Goal: Find contact information: Find contact information

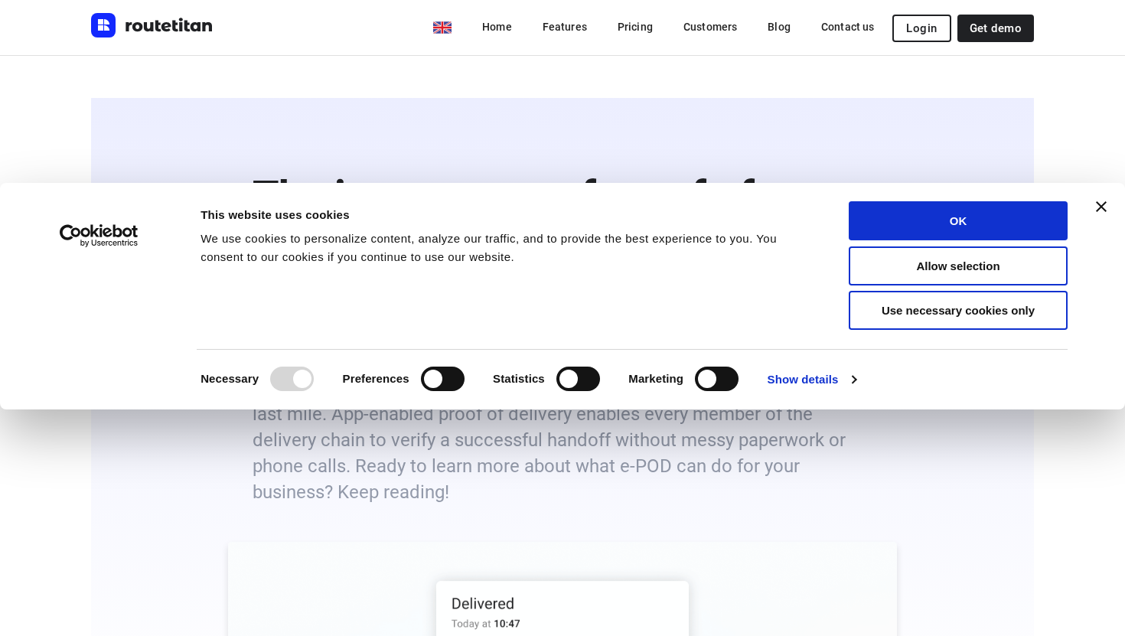
click at [1098, 212] on div "Consent Details [#IABV2SETTINGS#] About This website uses cookies We use cookie…" at bounding box center [562, 296] width 1088 height 190
click at [1033, 221] on button "OK" at bounding box center [958, 220] width 219 height 39
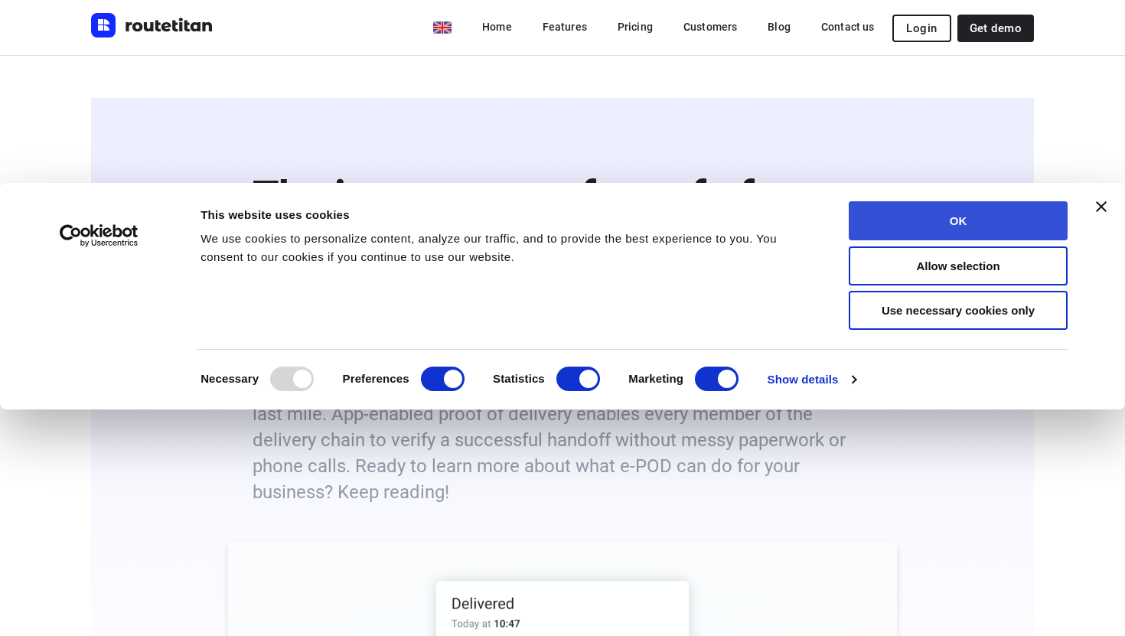
checkbox input "true"
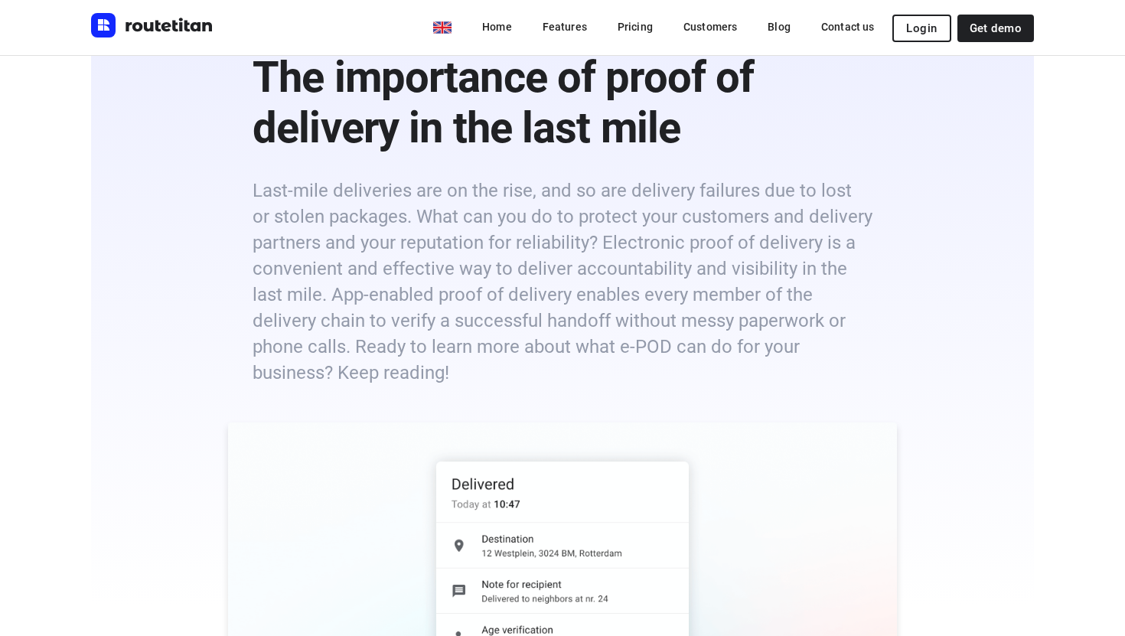
scroll to position [39, 0]
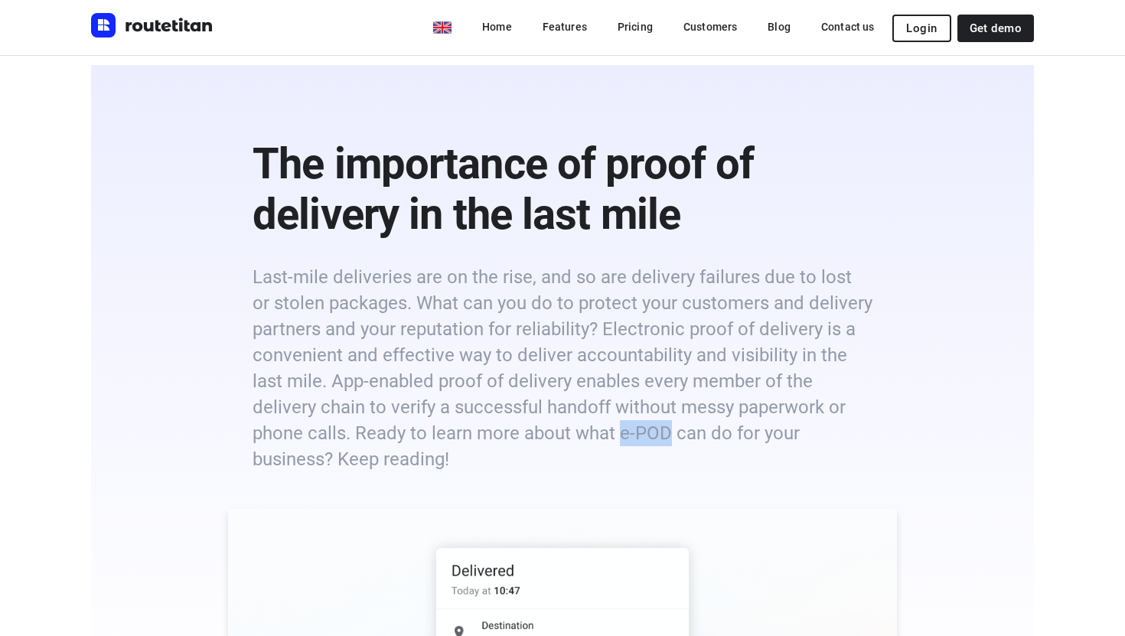
drag, startPoint x: 621, startPoint y: 429, endPoint x: 666, endPoint y: 435, distance: 46.2
click at [666, 435] on h6 "Last-mile deliveries are on the rise, and so are delivery failures due to lost …" at bounding box center [563, 368] width 620 height 208
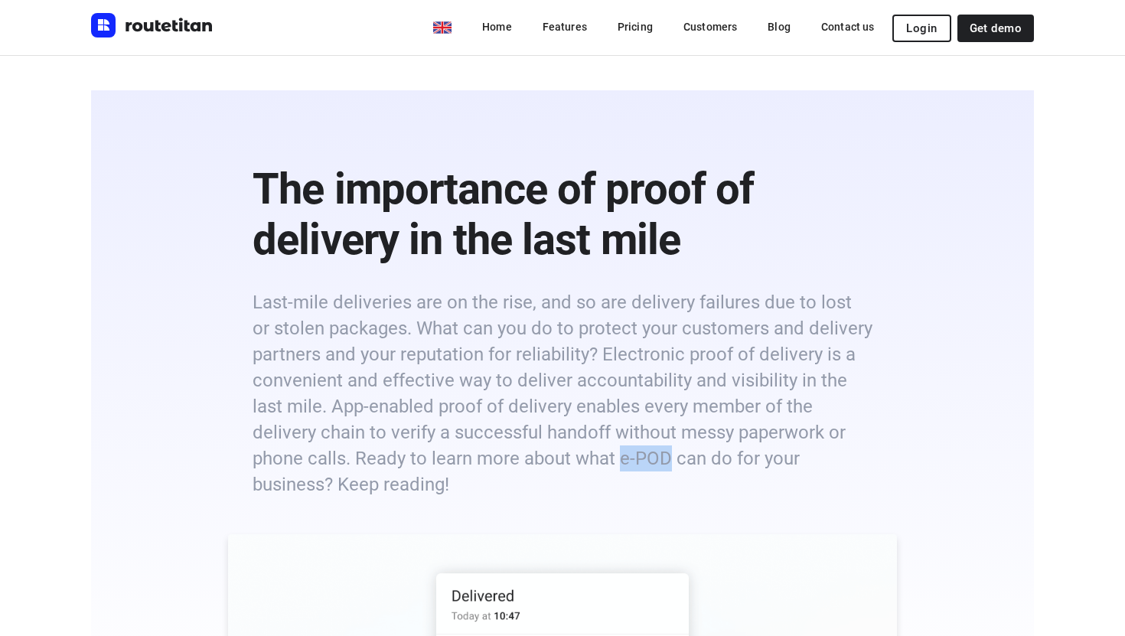
scroll to position [0, 0]
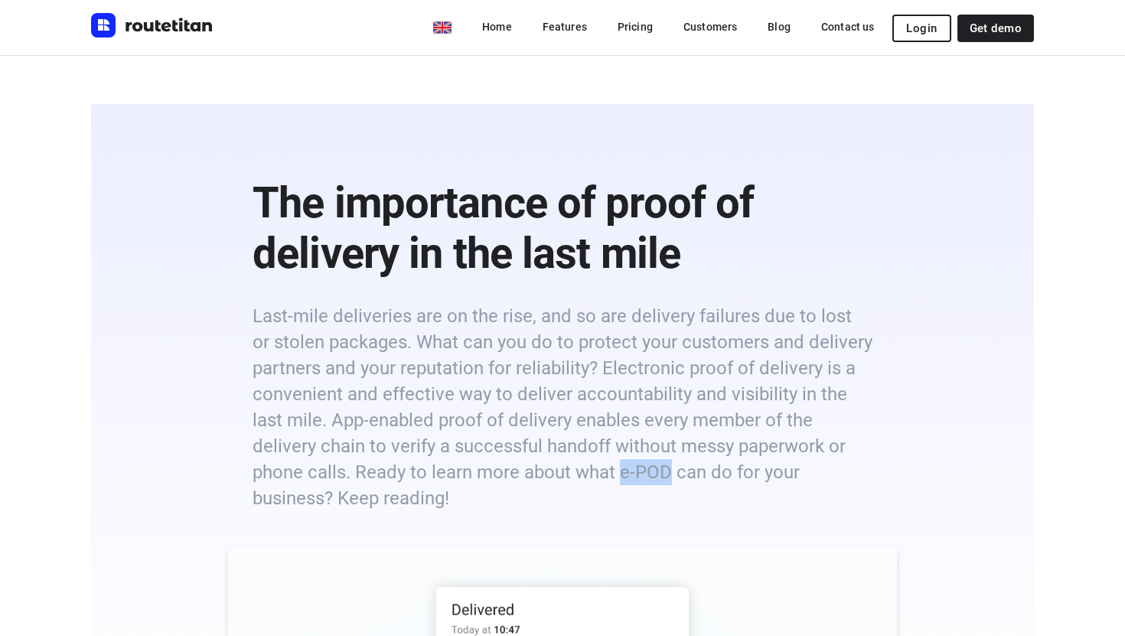
copy h6 "e-POD"
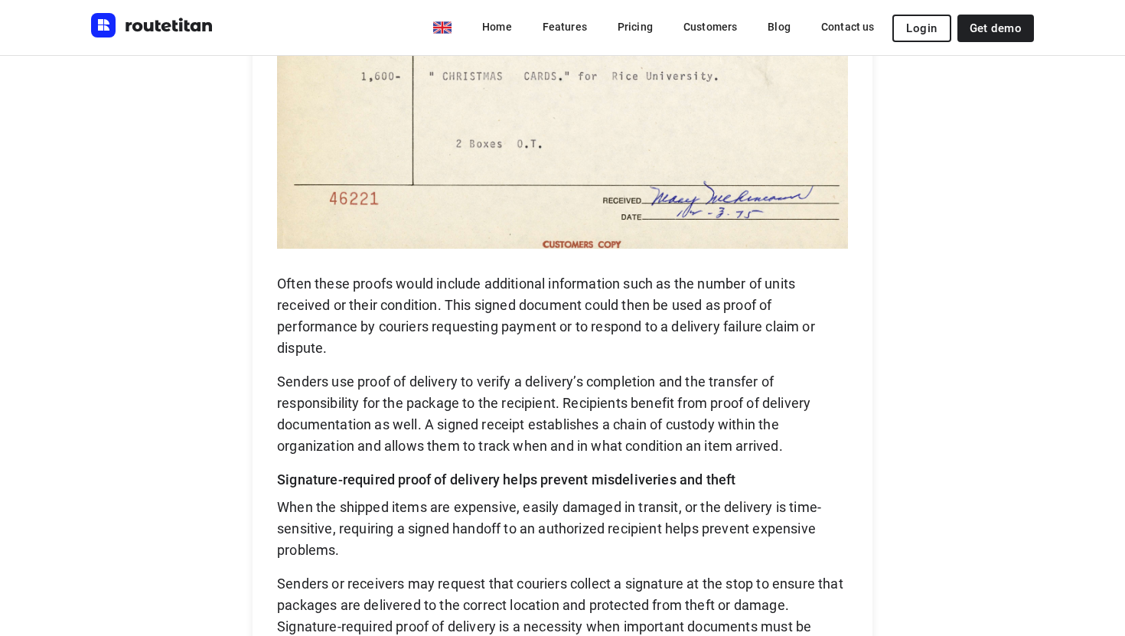
scroll to position [2273, 0]
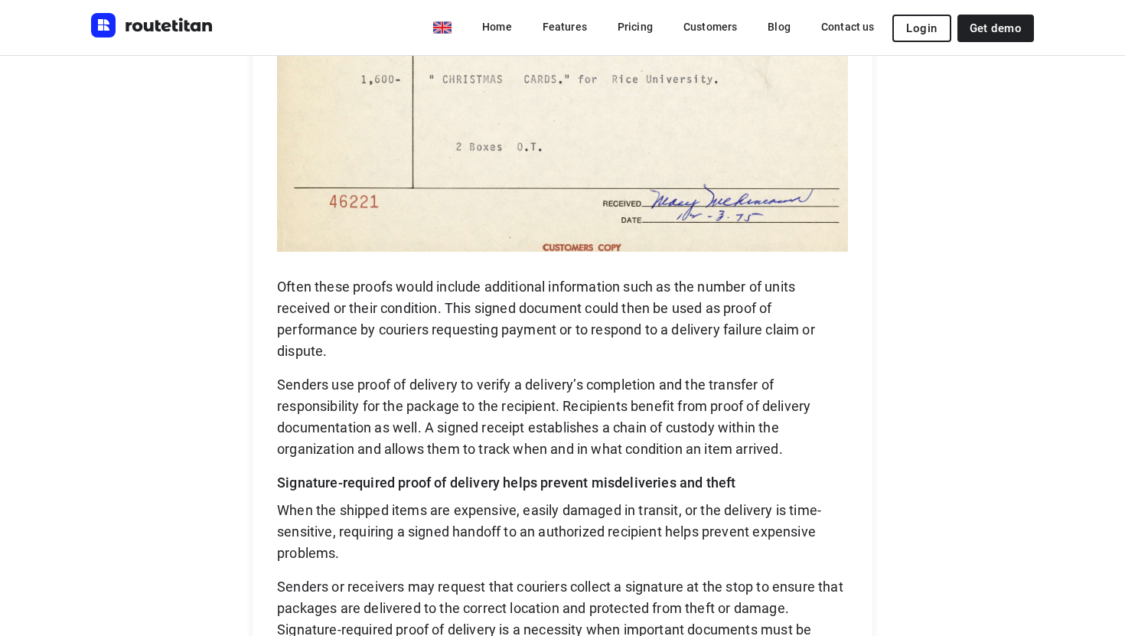
click at [180, 19] on img "Routetitan" at bounding box center [152, 25] width 122 height 24
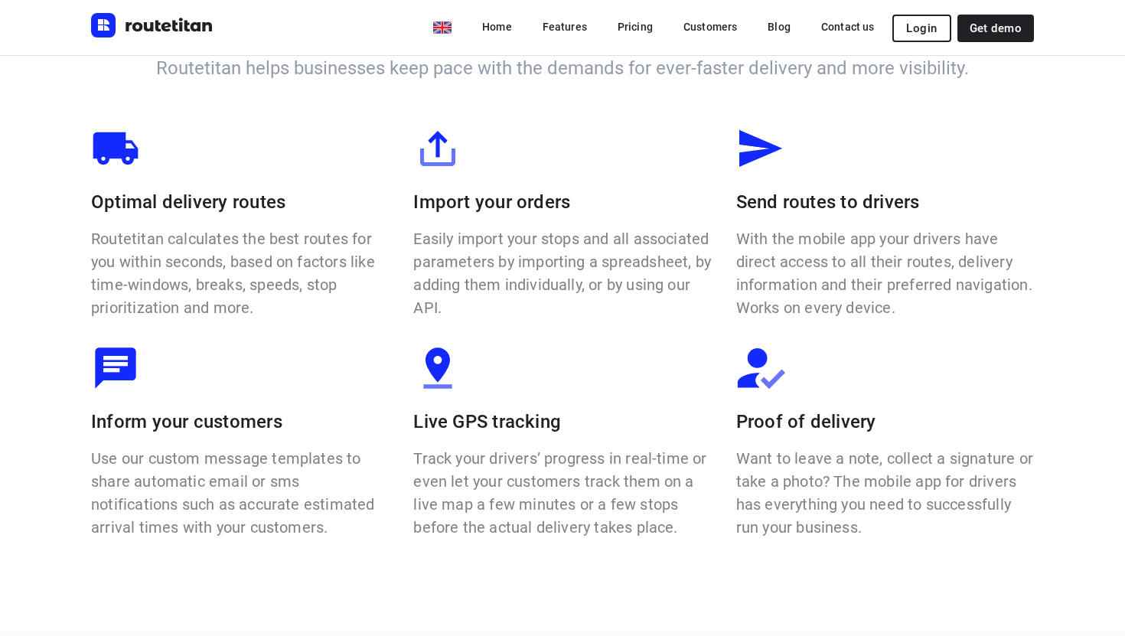
scroll to position [1072, 0]
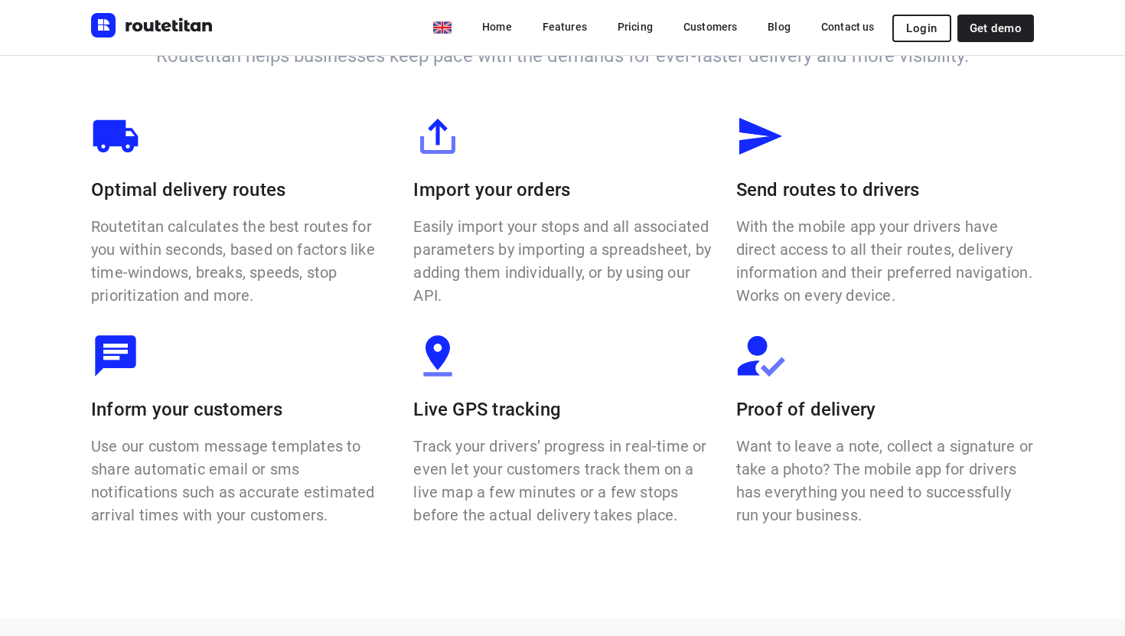
click at [129, 315] on div "Optimal delivery routes Routetitan calculates the best routes for you within se…" at bounding box center [240, 209] width 322 height 220
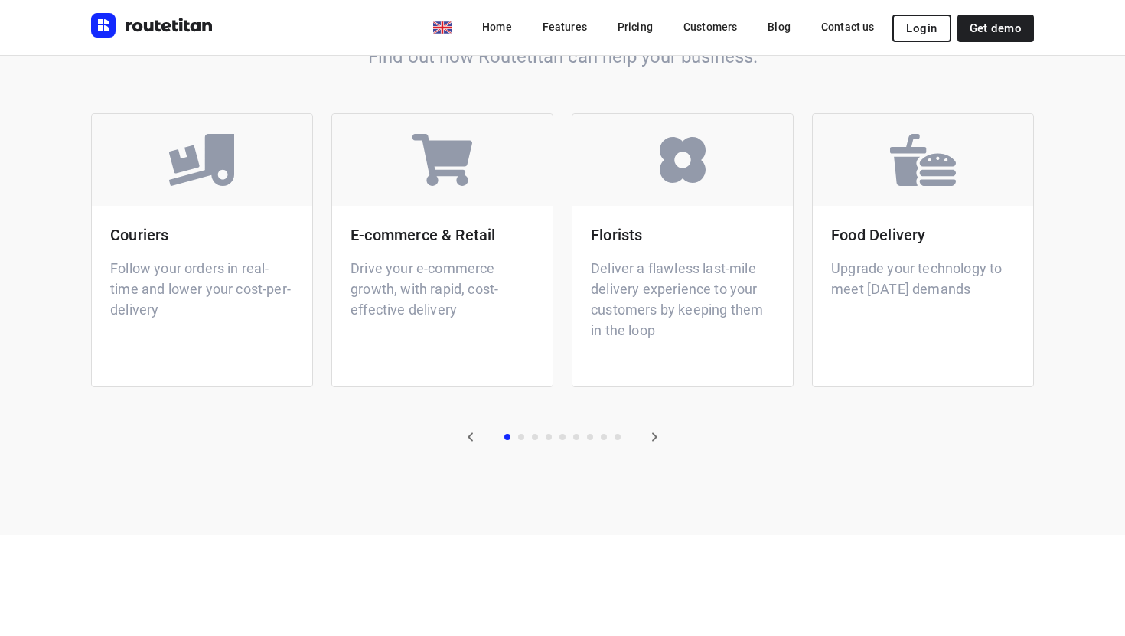
scroll to position [3147, 0]
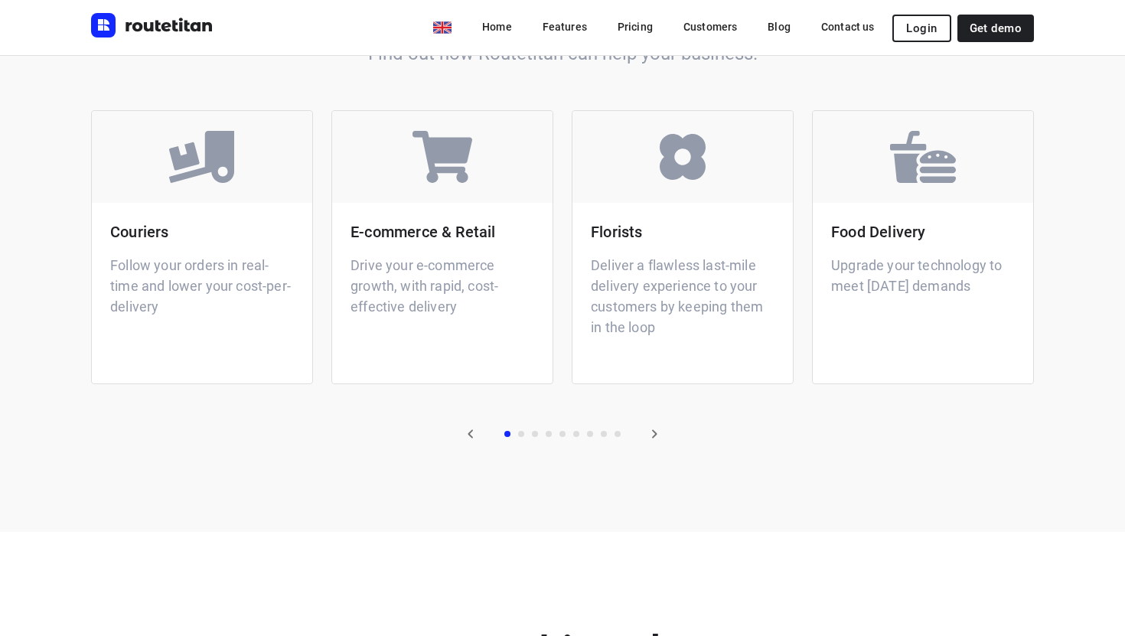
click at [660, 444] on button "button" at bounding box center [654, 434] width 31 height 31
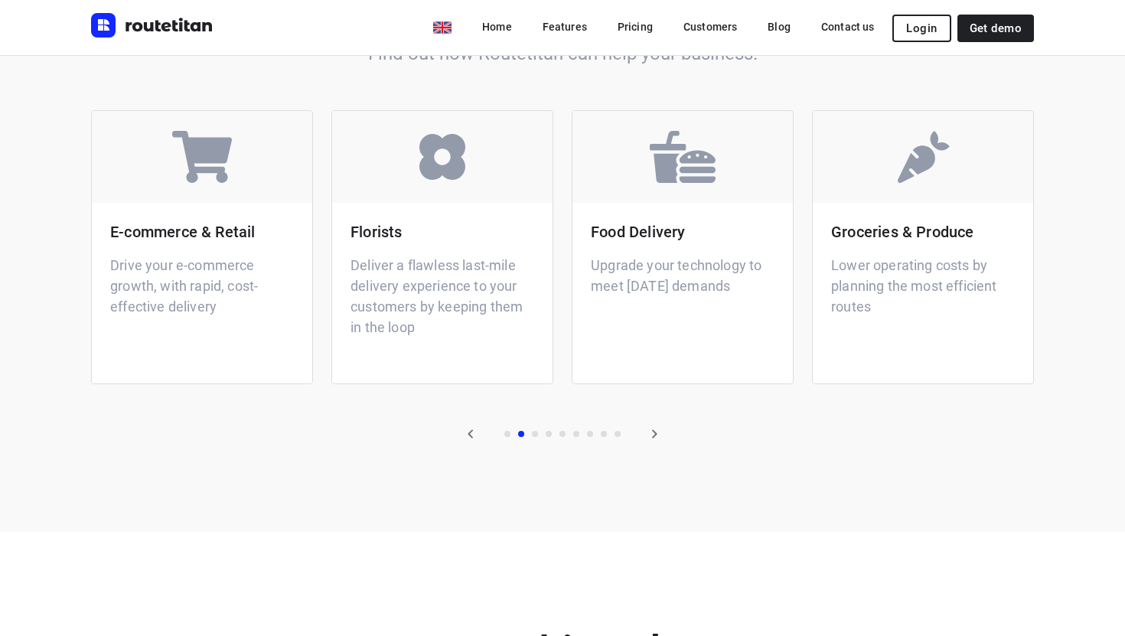
click at [660, 443] on icon "button" at bounding box center [654, 434] width 18 height 18
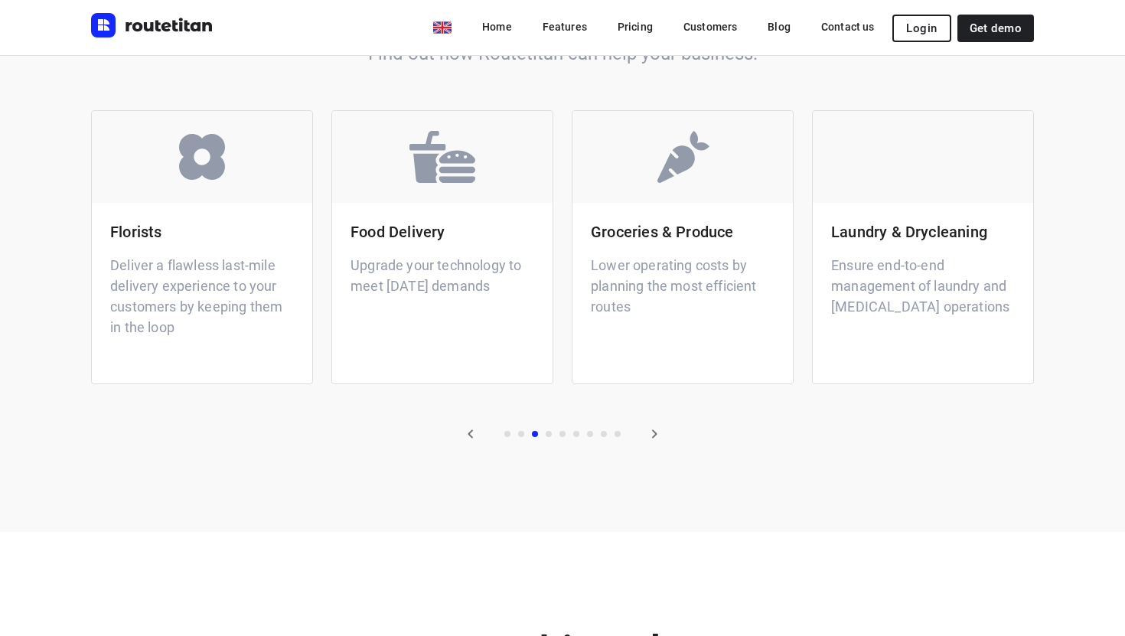
click at [660, 443] on icon "button" at bounding box center [654, 434] width 18 height 18
click at [662, 440] on icon "button" at bounding box center [654, 434] width 18 height 18
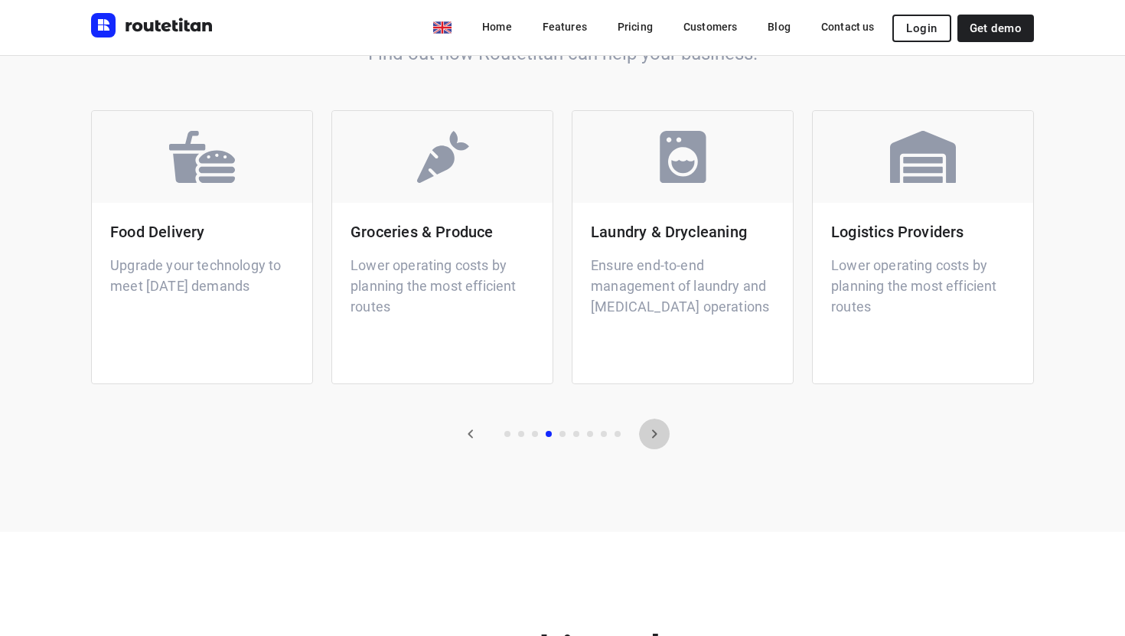
click at [660, 437] on icon "button" at bounding box center [654, 434] width 18 height 18
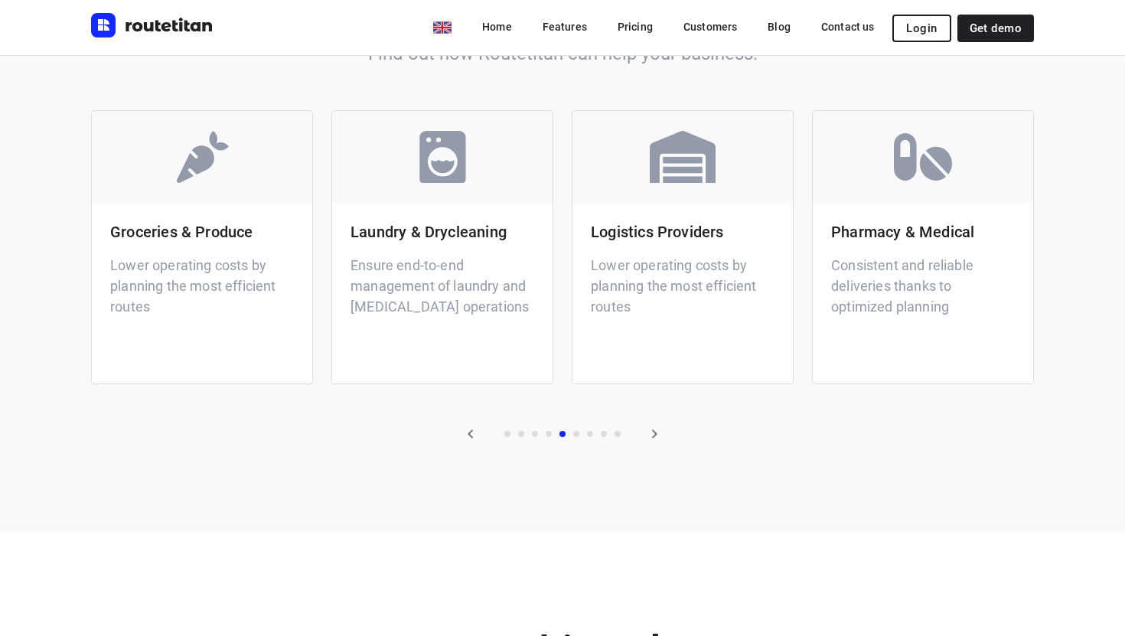
click at [660, 437] on icon "button" at bounding box center [654, 434] width 18 height 18
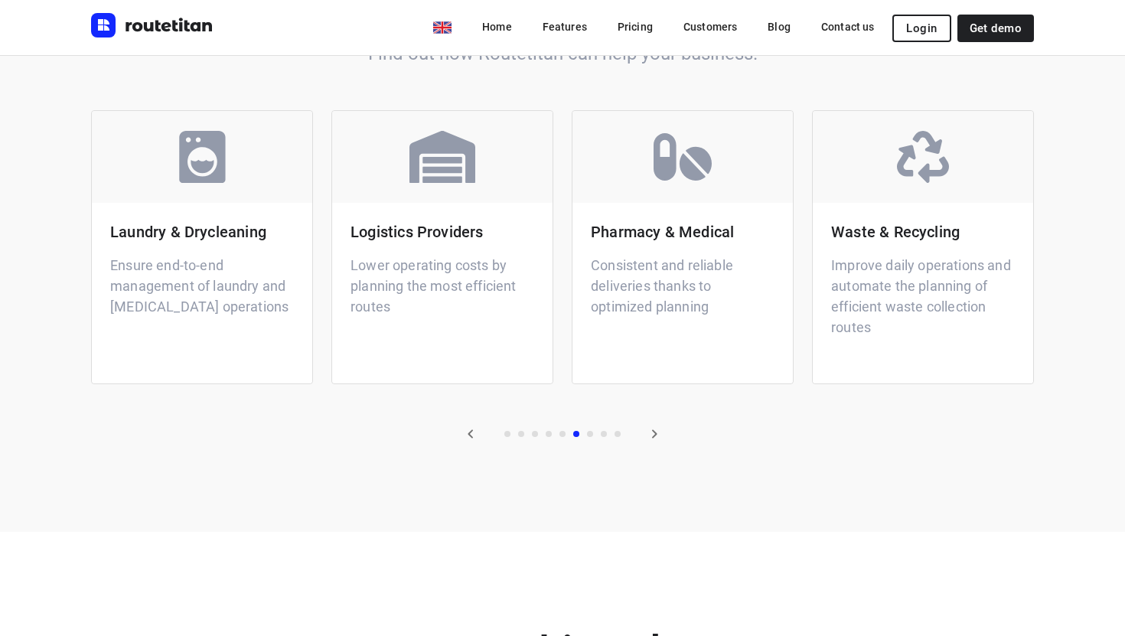
click at [660, 438] on icon "button" at bounding box center [654, 434] width 18 height 18
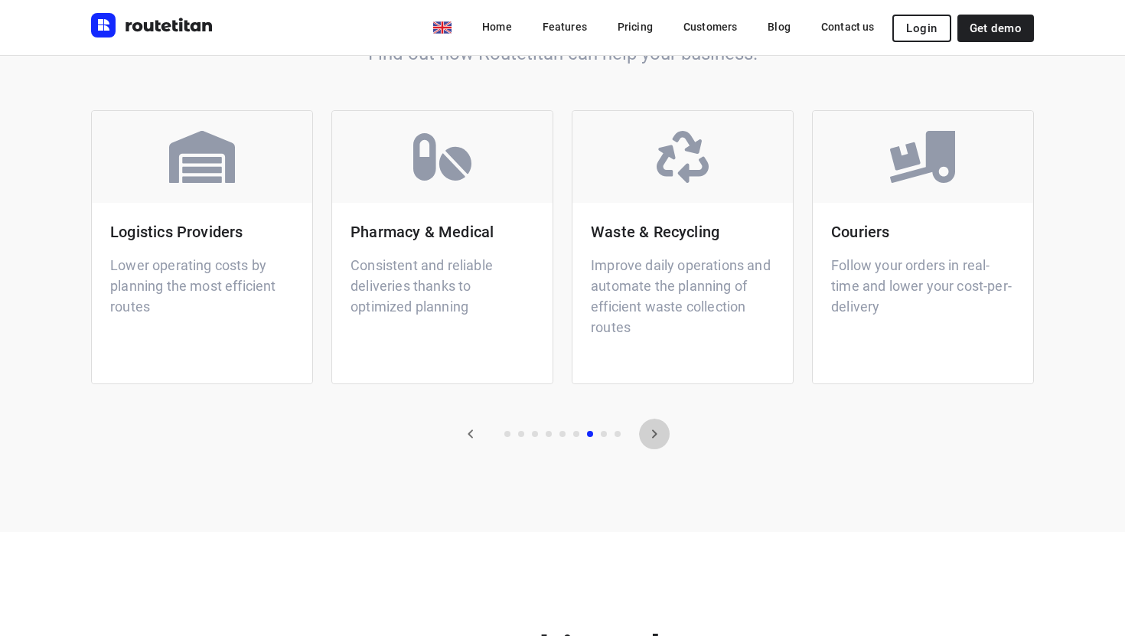
click at [660, 438] on icon "button" at bounding box center [654, 434] width 18 height 18
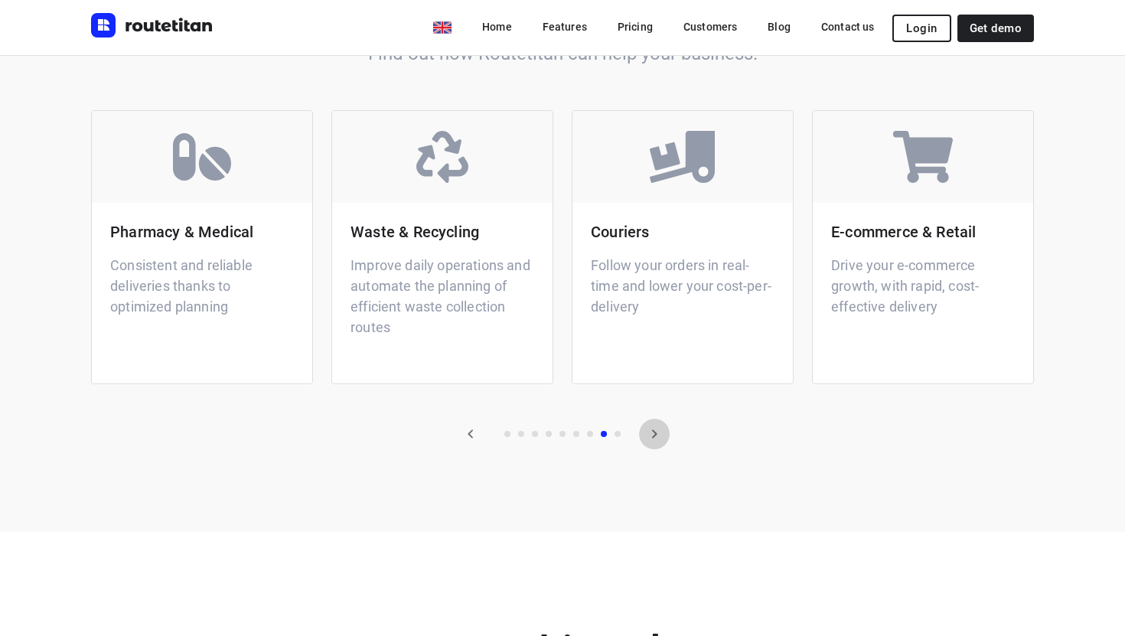
click at [660, 438] on icon "button" at bounding box center [654, 434] width 18 height 18
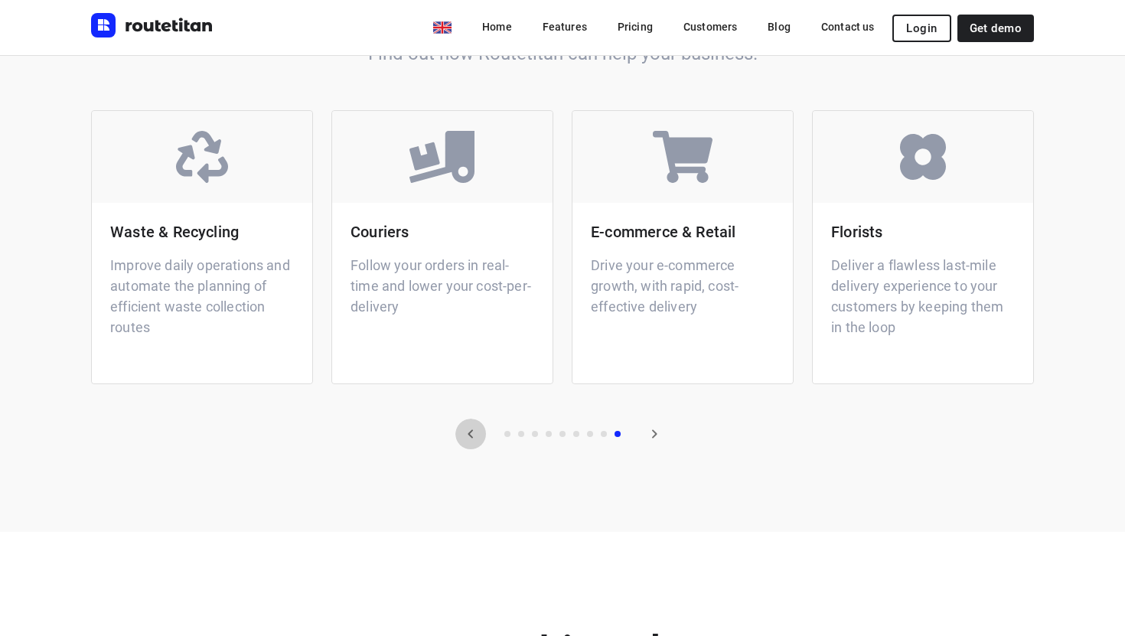
click at [480, 429] on button "button" at bounding box center [470, 434] width 31 height 31
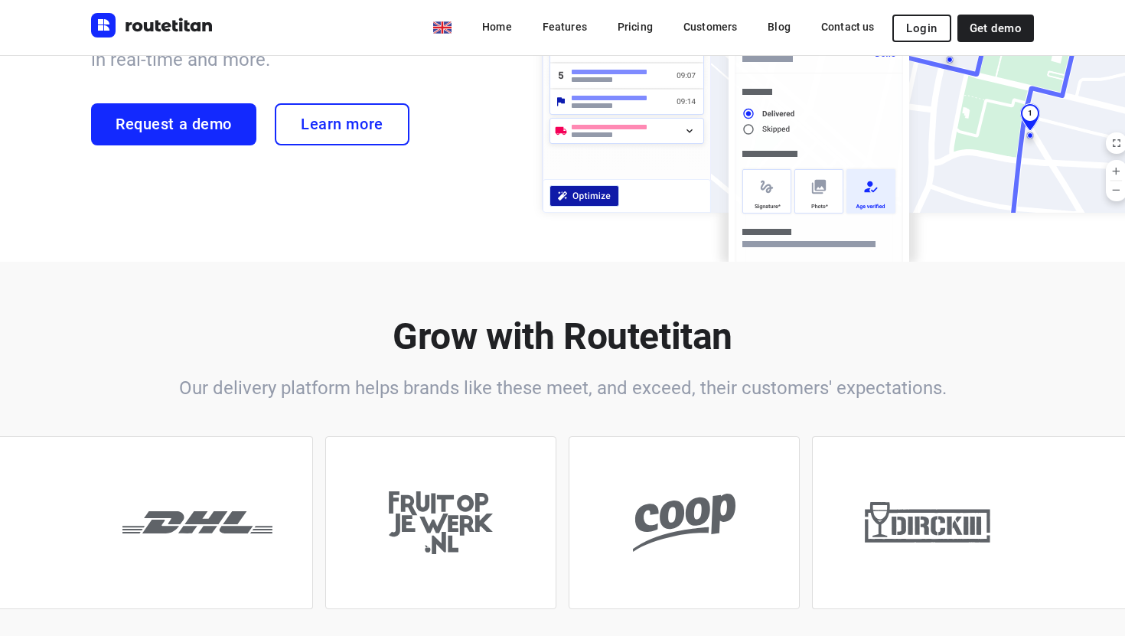
scroll to position [0, 0]
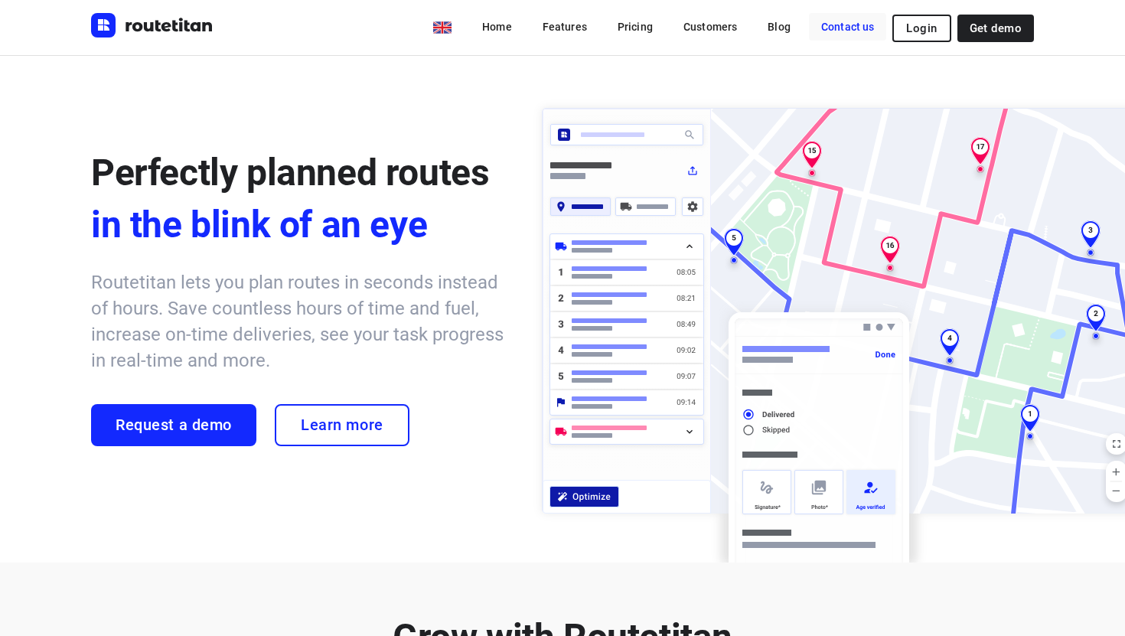
click at [851, 29] on link "Contact us" at bounding box center [848, 27] width 78 height 28
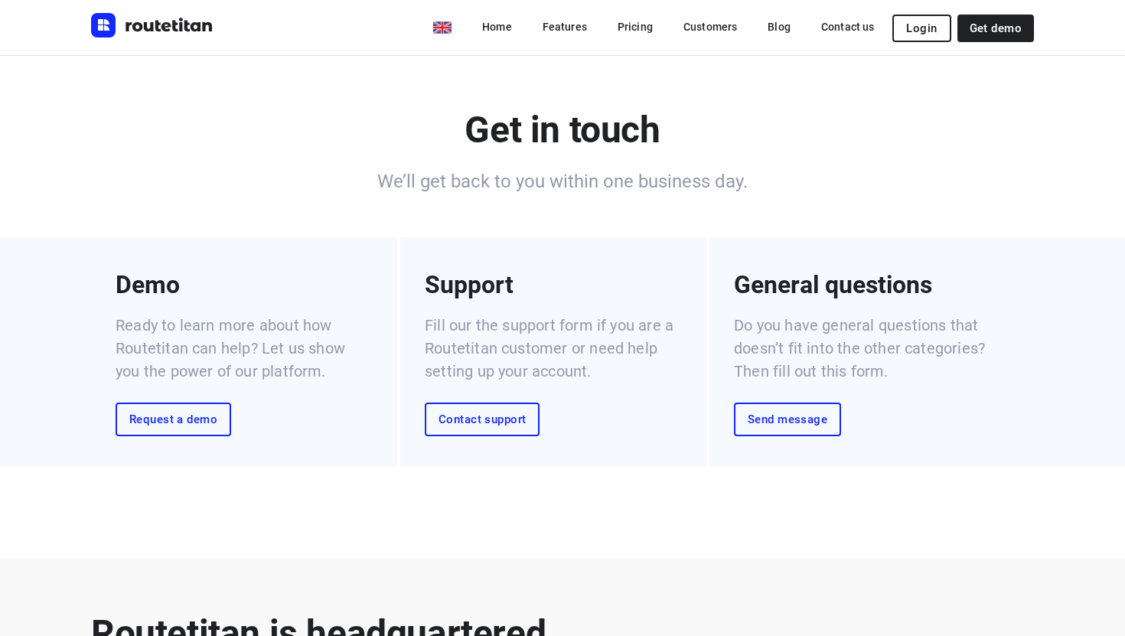
scroll to position [3, 0]
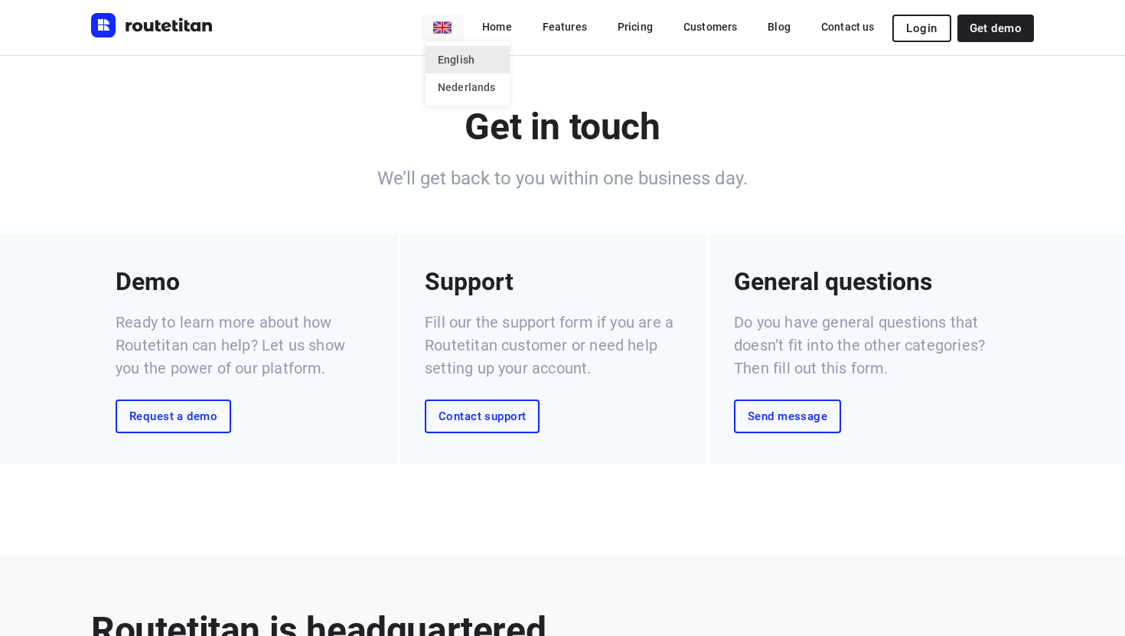
click at [451, 28] on body "Consent Details [#IABV2SETTINGS#] About This website uses cookies We use cookie…" at bounding box center [562, 639] width 1125 height 1285
click at [406, 223] on div at bounding box center [562, 318] width 1125 height 636
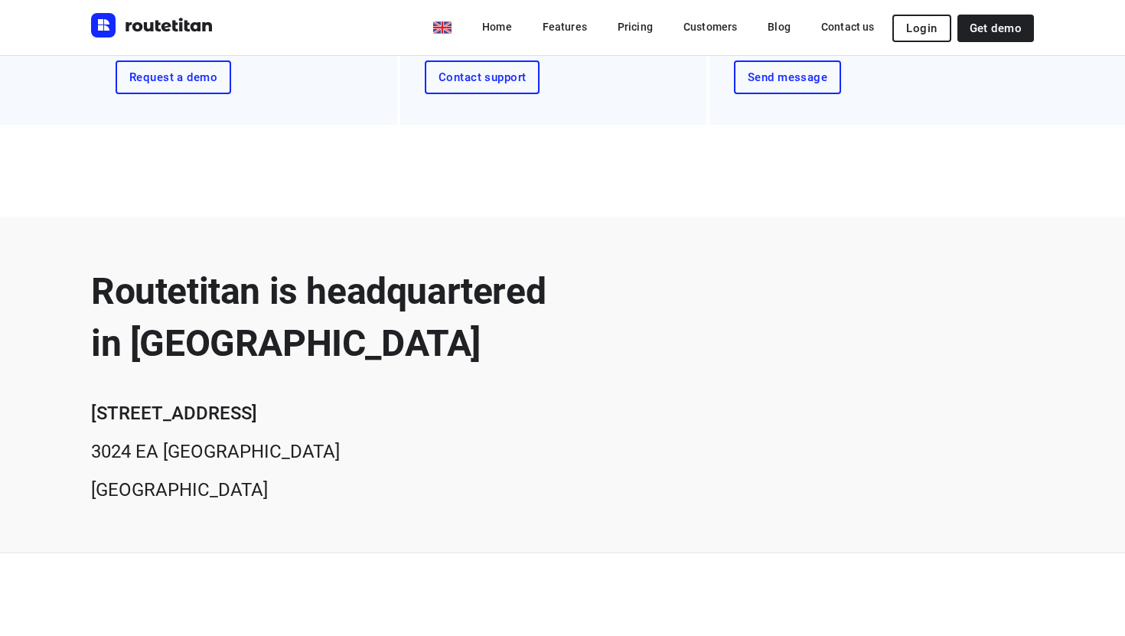
scroll to position [336, 0]
